Goal: Task Accomplishment & Management: Manage account settings

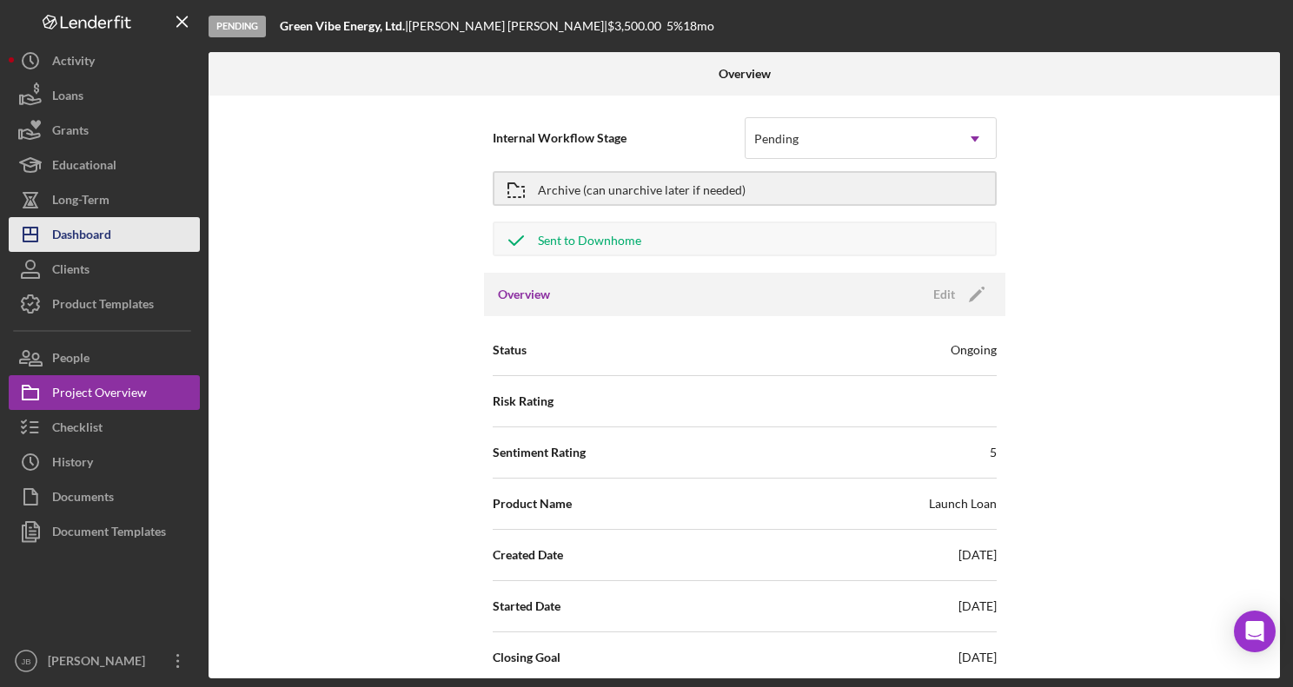
click at [125, 233] on button "Icon/Dashboard Dashboard" at bounding box center [104, 234] width 191 height 35
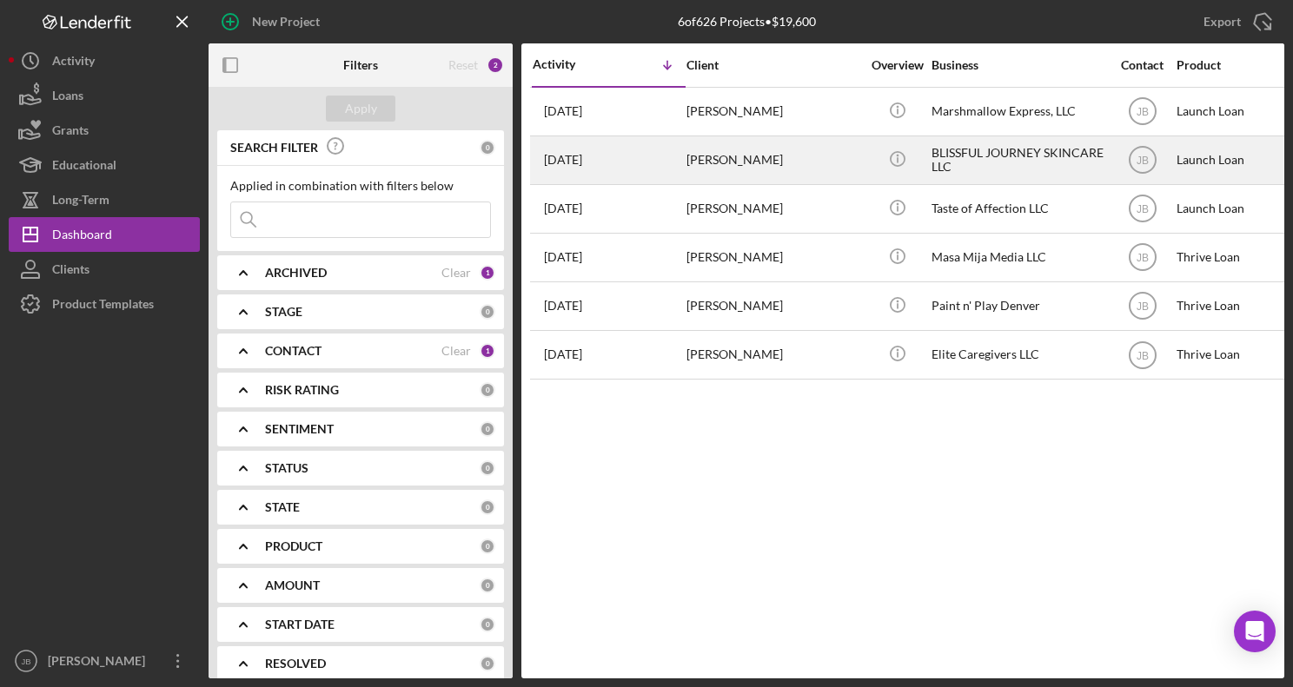
click at [872, 171] on div "Icon/Info" at bounding box center [896, 160] width 65 height 46
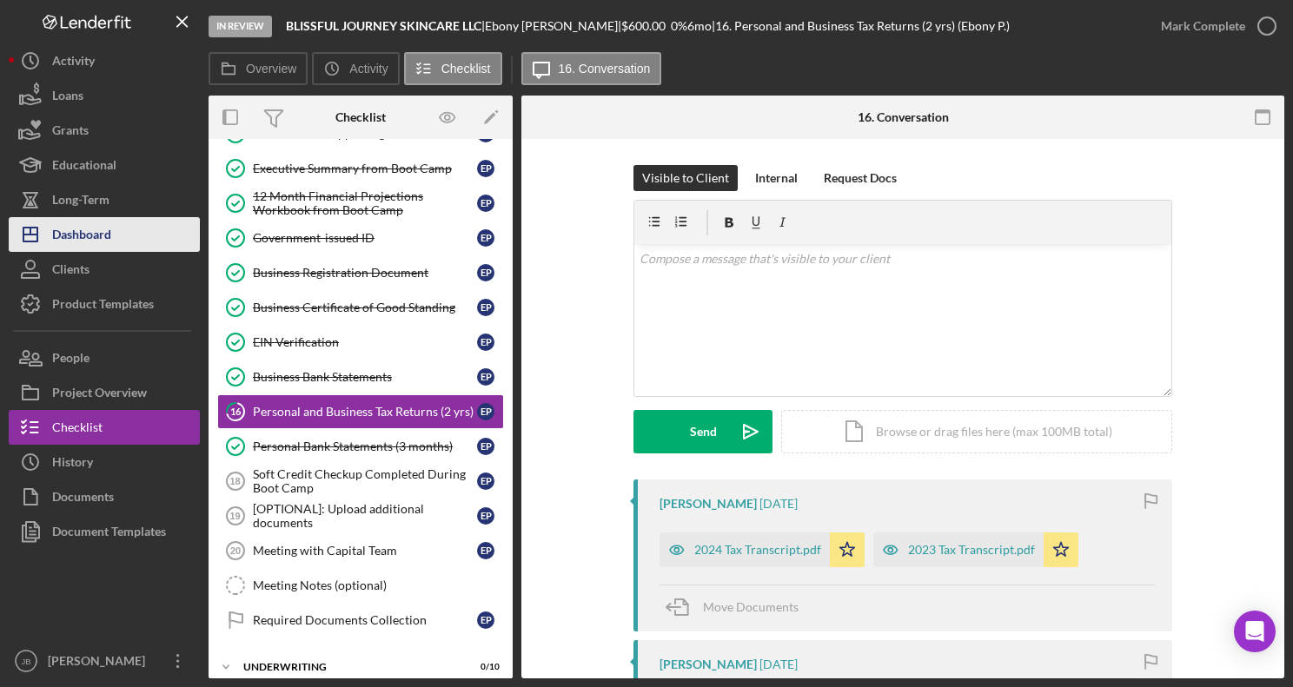
scroll to position [179, 0]
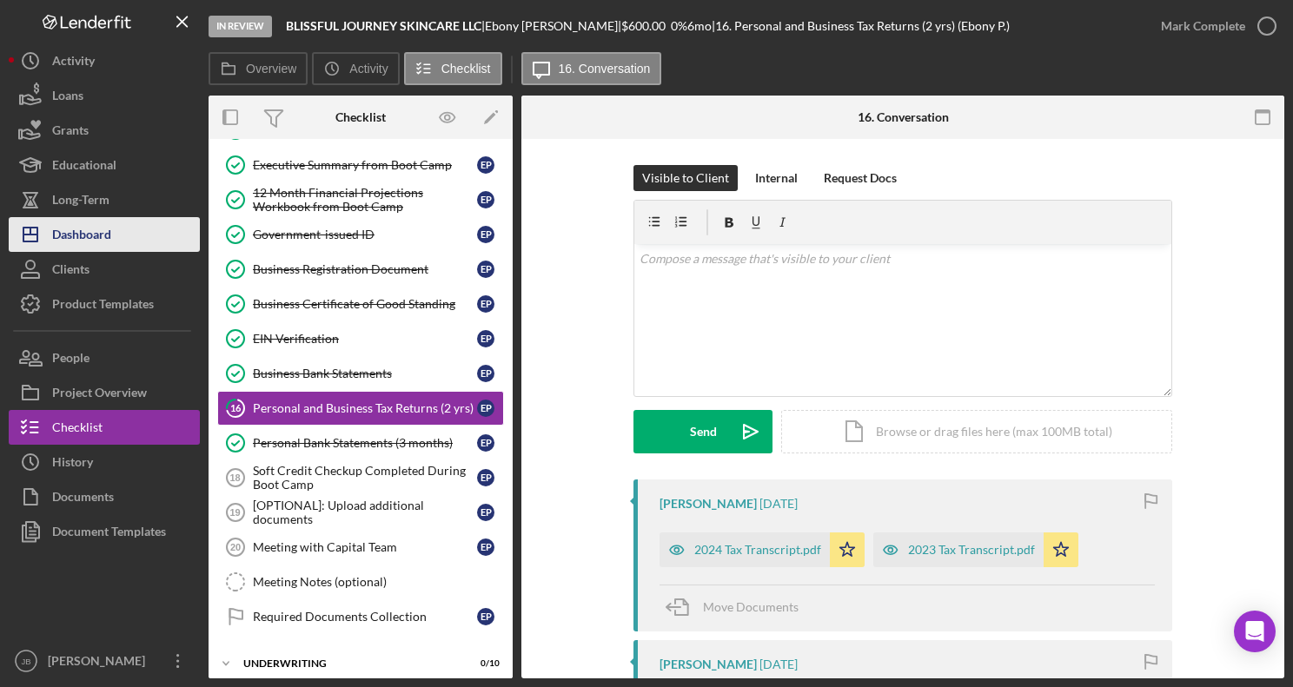
click at [86, 222] on div "Dashboard" at bounding box center [81, 236] width 59 height 39
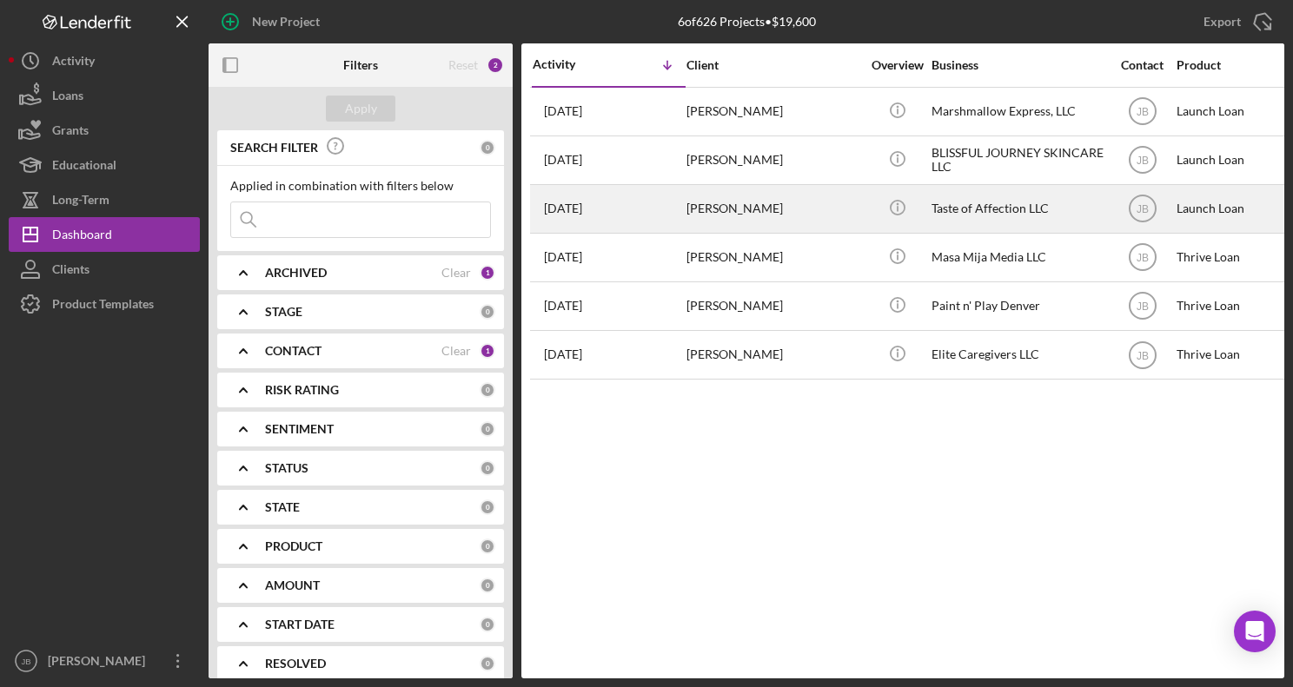
click at [716, 208] on div "[PERSON_NAME]" at bounding box center [773, 209] width 174 height 46
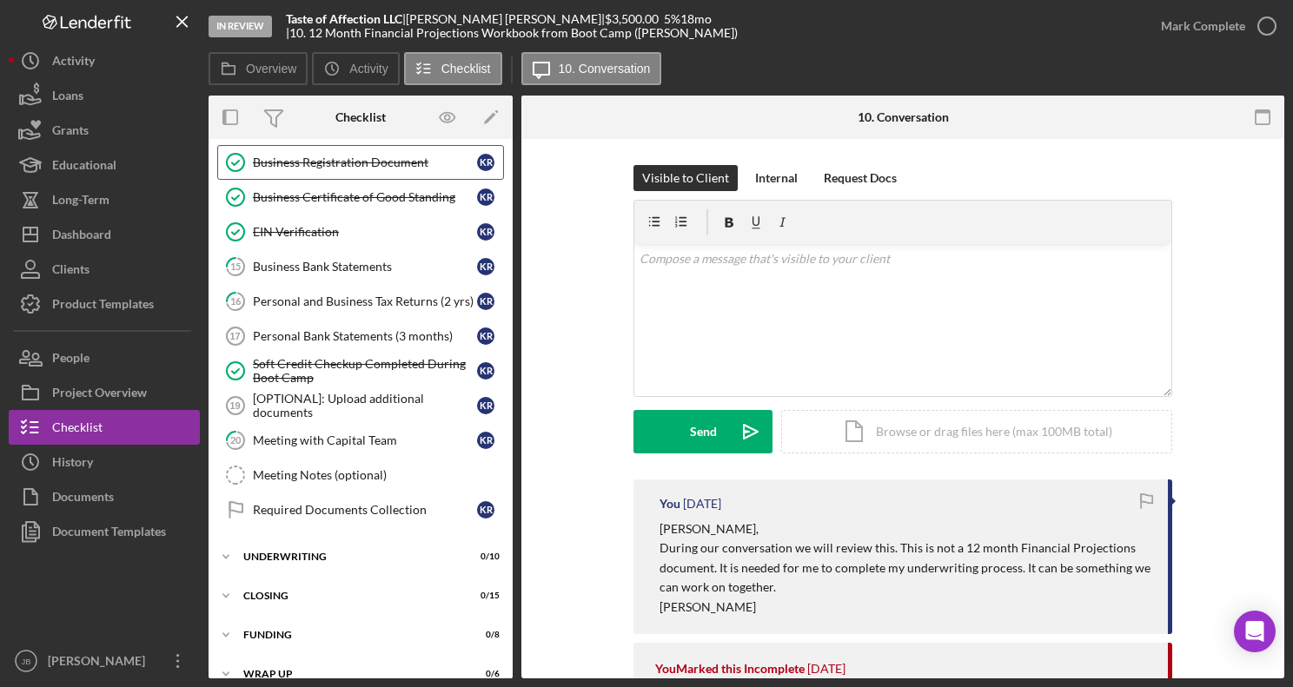
scroll to position [308, 0]
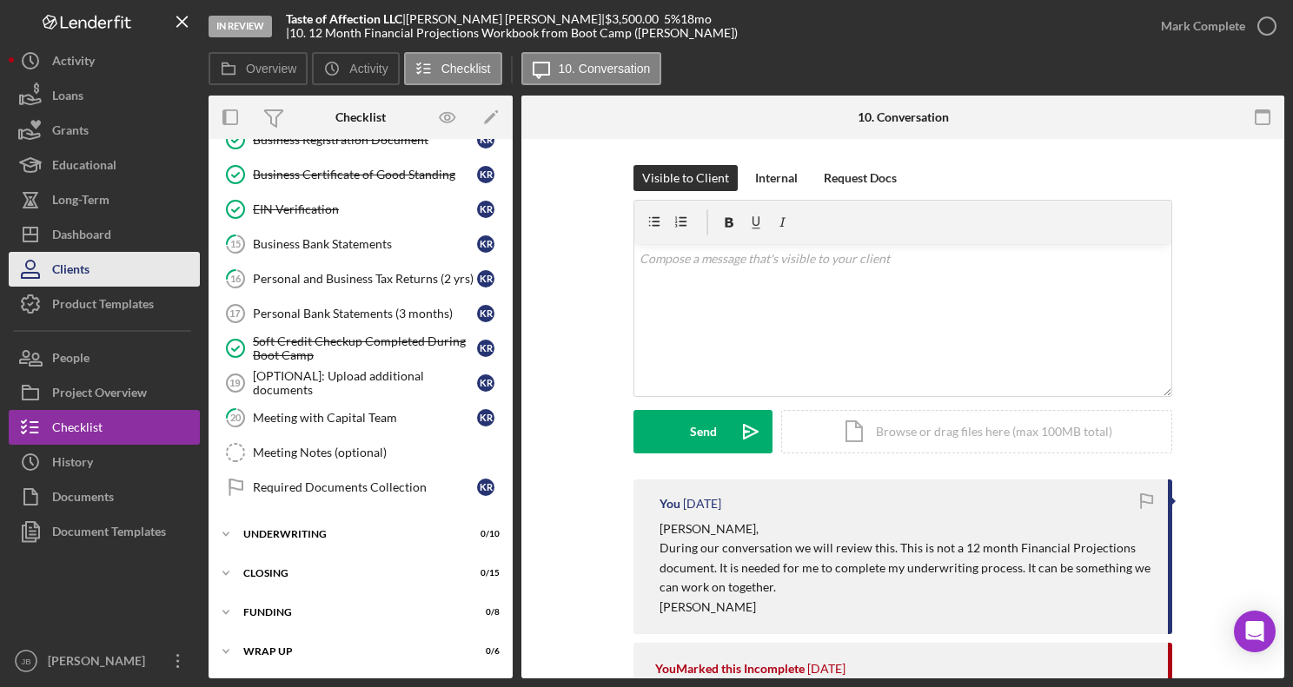
drag, startPoint x: 131, startPoint y: 242, endPoint x: 154, endPoint y: 264, distance: 31.3
click at [131, 242] on button "Icon/Dashboard Dashboard" at bounding box center [104, 234] width 191 height 35
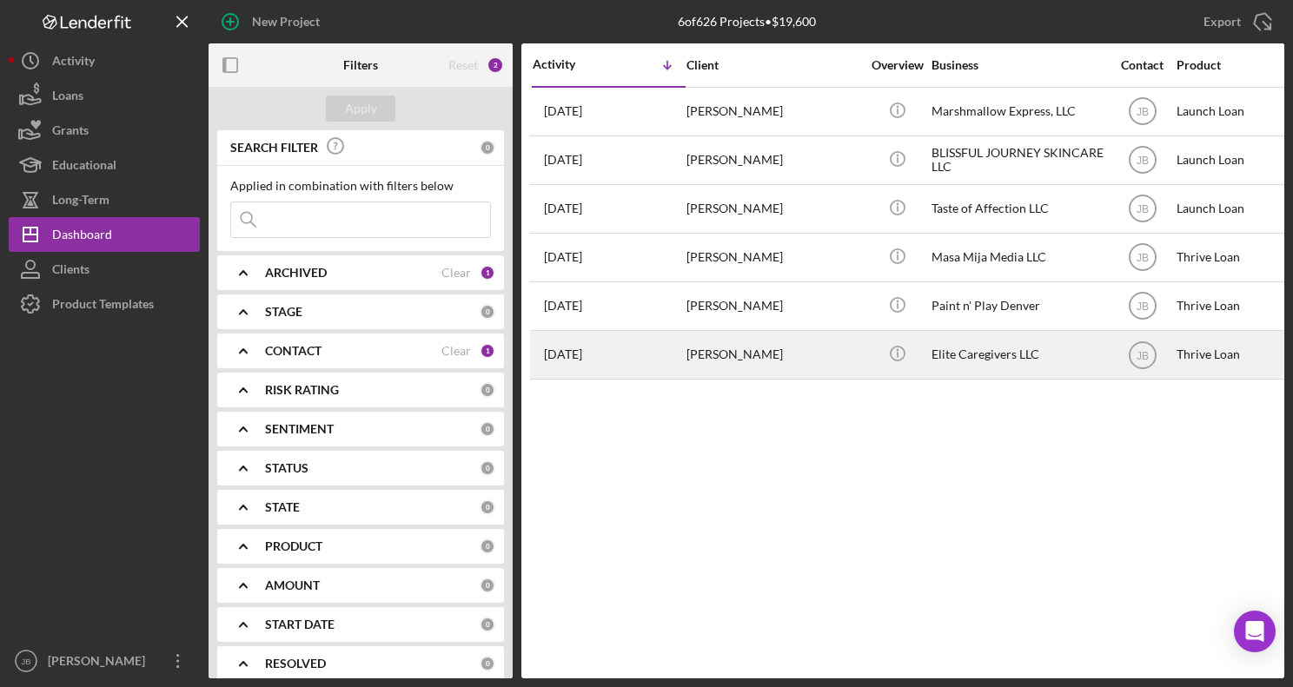
click at [714, 355] on div "[PERSON_NAME]" at bounding box center [773, 355] width 174 height 46
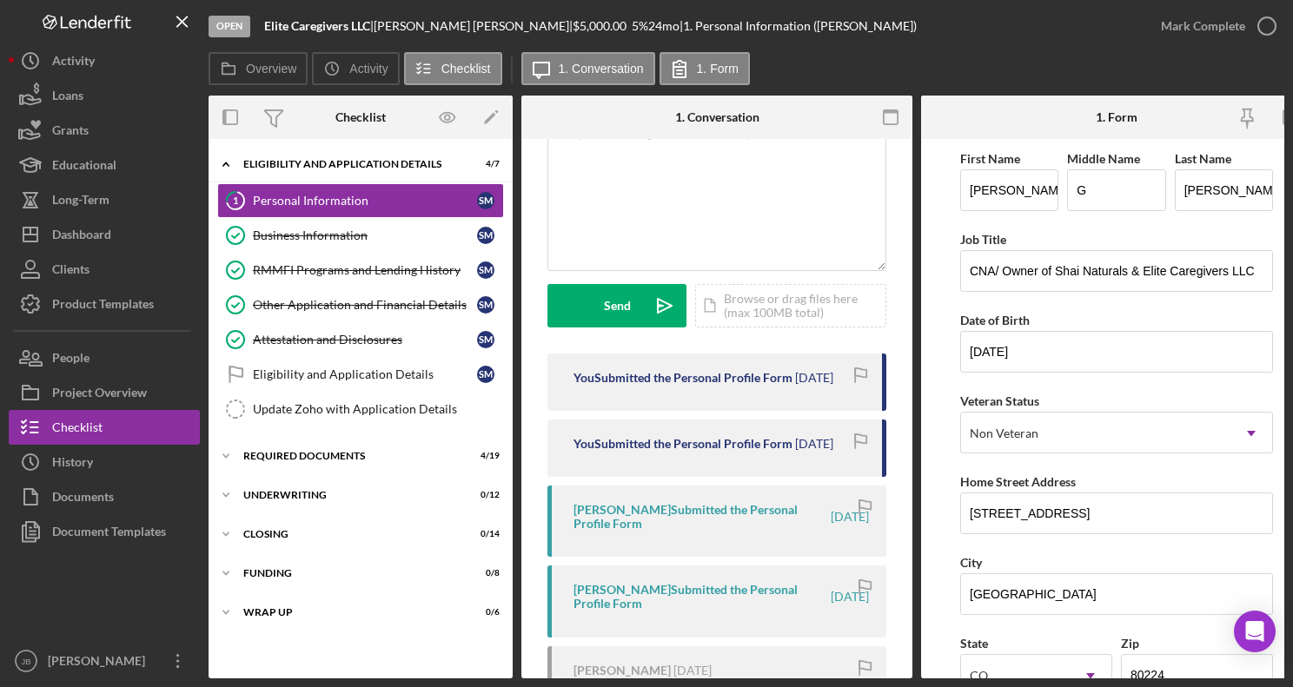
scroll to position [141, 0]
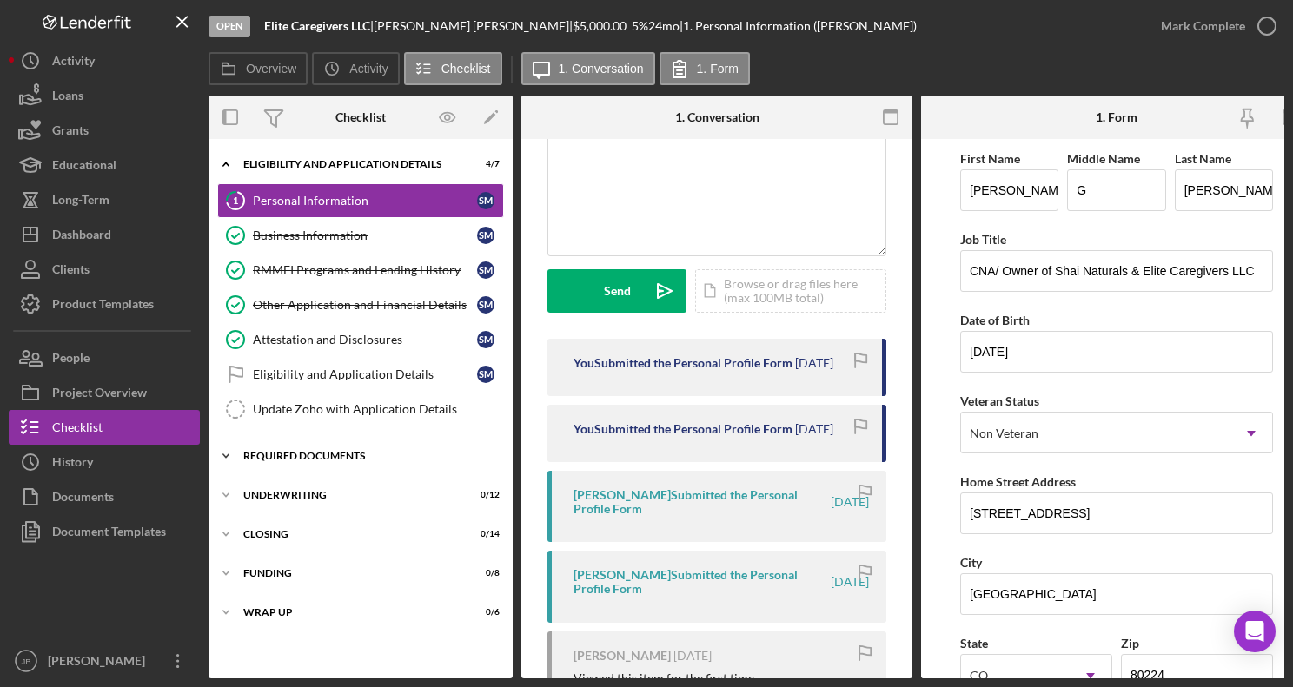
click at [320, 453] on div "REQUIRED DOCUMENTS" at bounding box center [367, 456] width 248 height 10
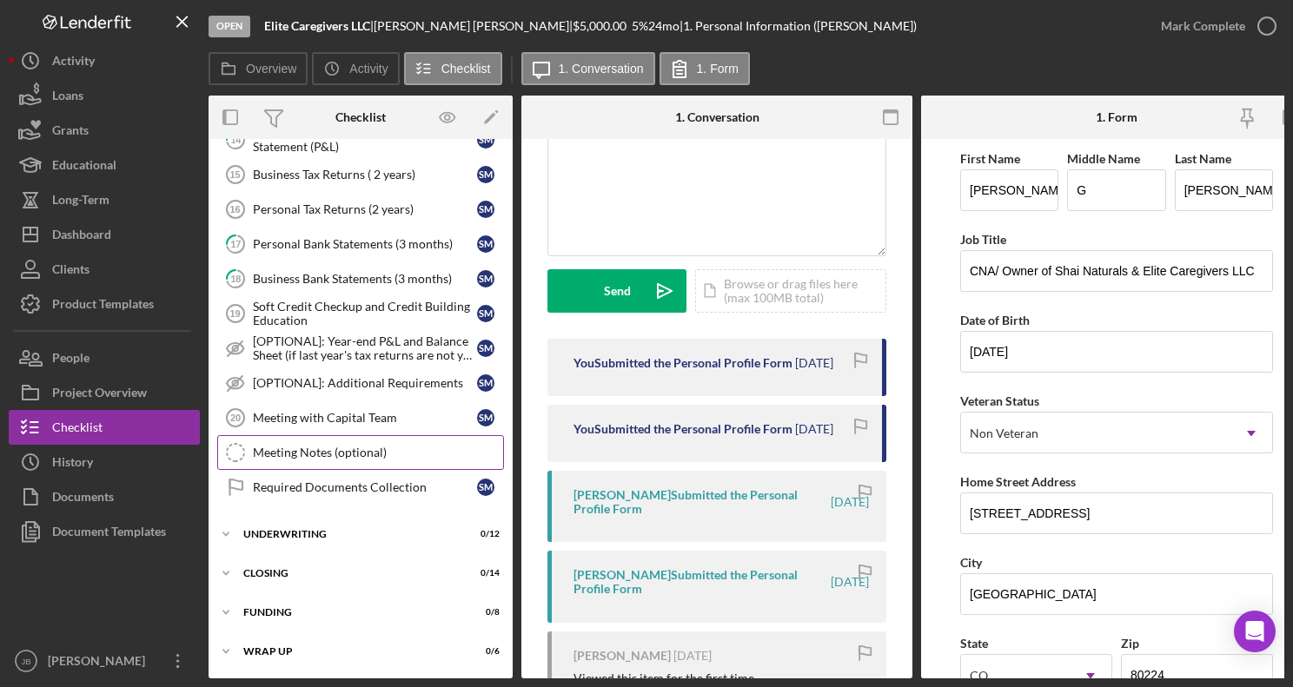
scroll to position [636, 0]
